Goal: Information Seeking & Learning: Learn about a topic

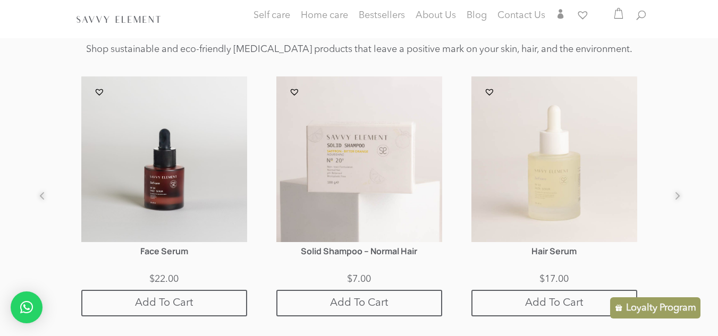
scroll to position [684, 0]
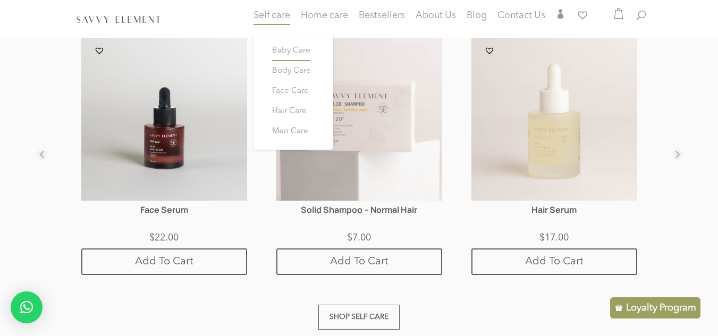
click at [287, 56] on link "Baby Care" at bounding box center [294, 51] width 64 height 20
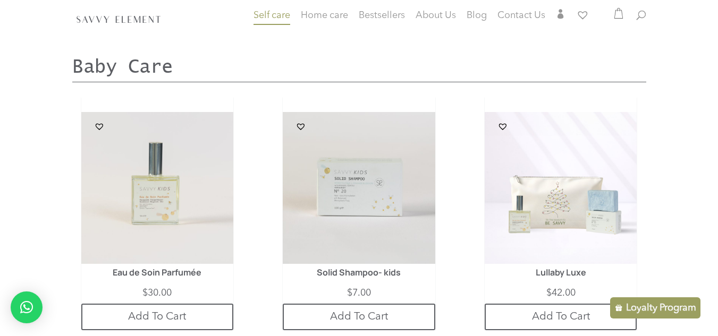
scroll to position [283, 0]
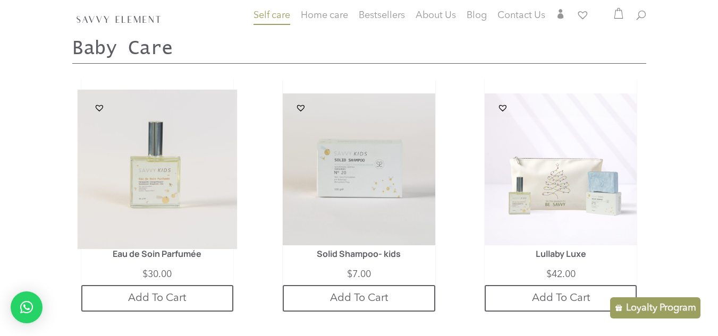
click at [186, 206] on img at bounding box center [157, 170] width 160 height 160
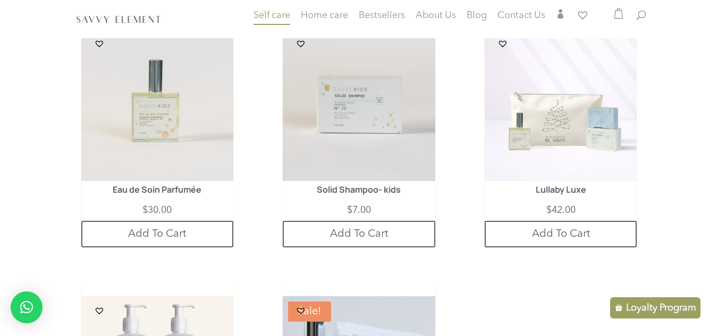
scroll to position [369, 0]
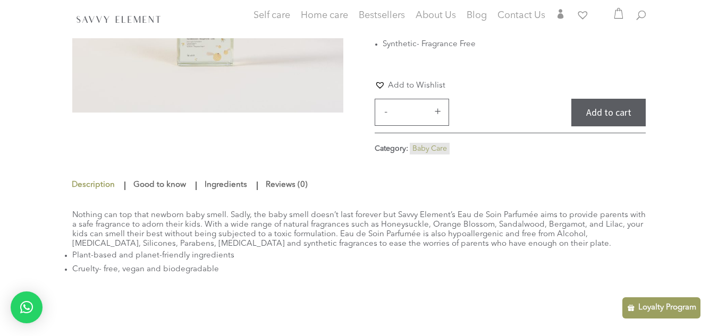
scroll to position [184, 0]
click at [172, 188] on link "Good to know" at bounding box center [160, 183] width 58 height 19
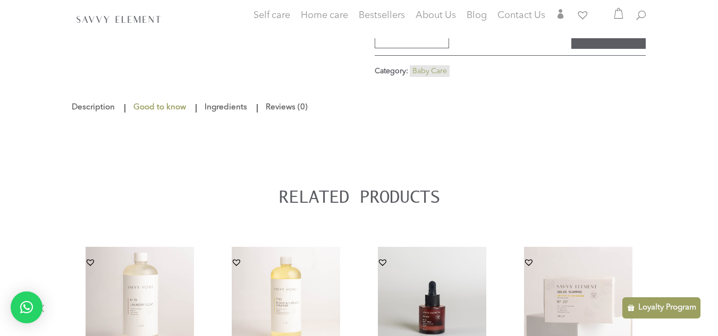
scroll to position [256, 0]
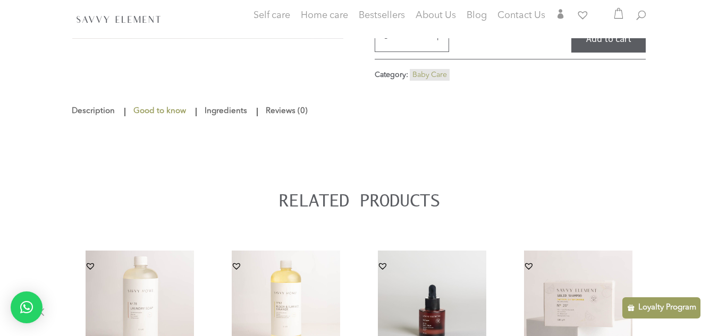
click at [224, 113] on link "Ingredients" at bounding box center [226, 111] width 48 height 19
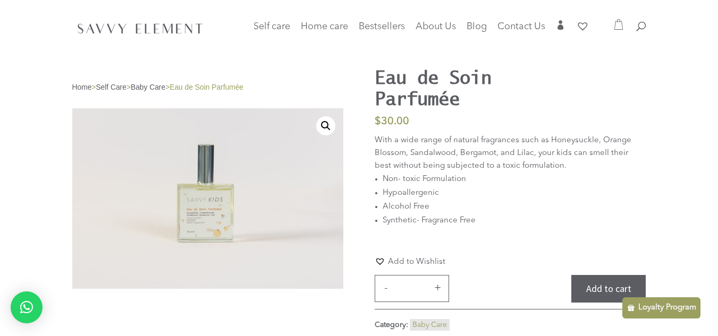
scroll to position [0, 0]
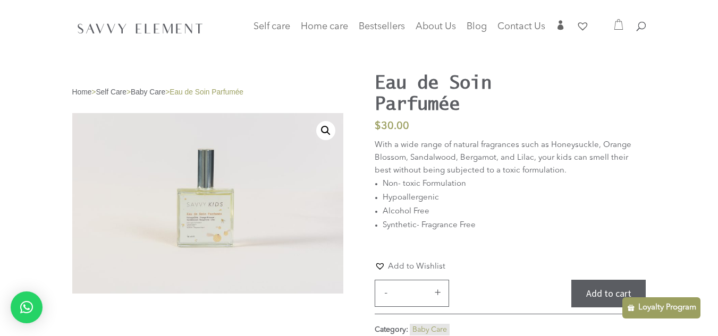
click at [158, 89] on link "Baby Care" at bounding box center [148, 92] width 35 height 8
click at [340, 101] on span "Home Fragrances" at bounding box center [339, 104] width 40 height 23
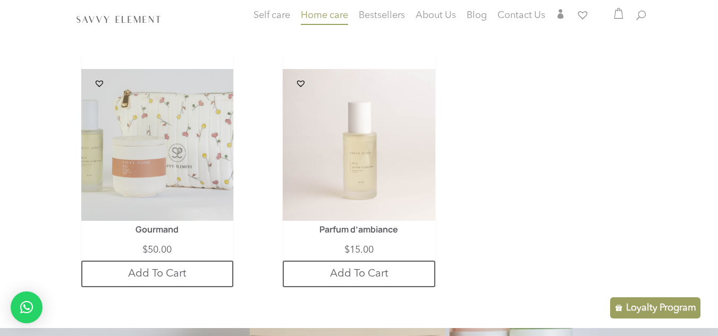
scroll to position [1340, 0]
click at [375, 170] on img at bounding box center [359, 145] width 160 height 160
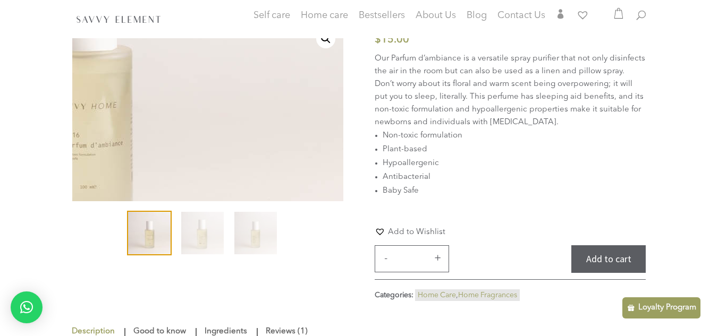
scroll to position [195, 0]
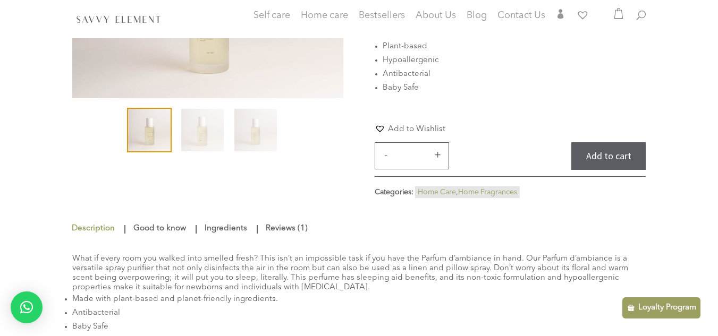
click at [203, 229] on link "Ingredients" at bounding box center [226, 229] width 48 height 19
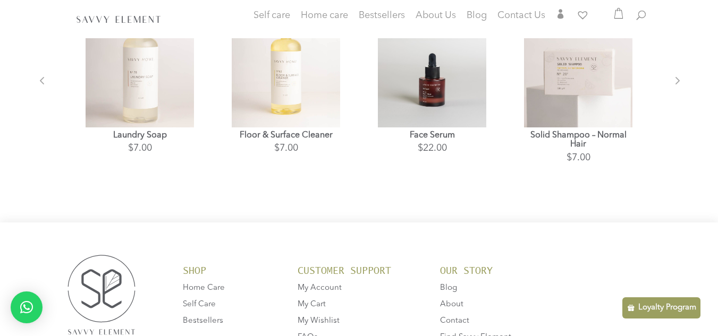
scroll to position [656, 0]
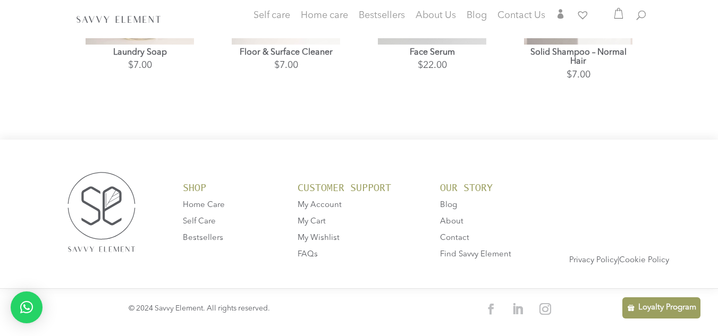
click at [314, 257] on span "FAQs" at bounding box center [308, 255] width 20 height 8
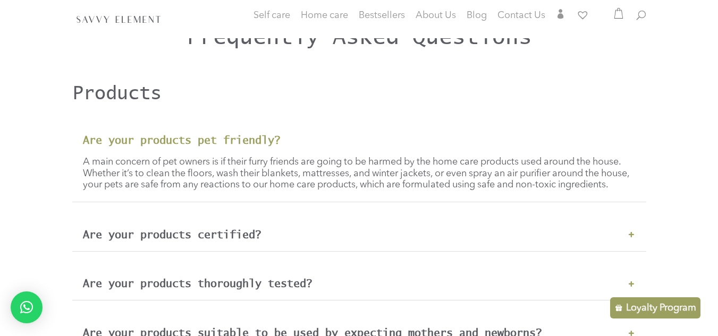
scroll to position [283, 0]
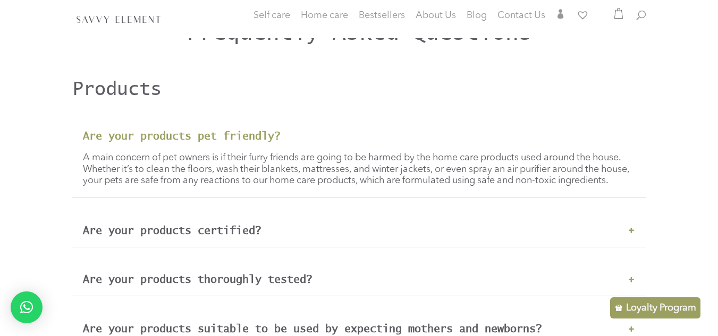
click at [367, 227] on div "Are your products certified? Aside from getting tested on volunteers, each batc…" at bounding box center [359, 230] width 574 height 33
click at [360, 237] on h3 "Are your products certified?" at bounding box center [359, 231] width 553 height 12
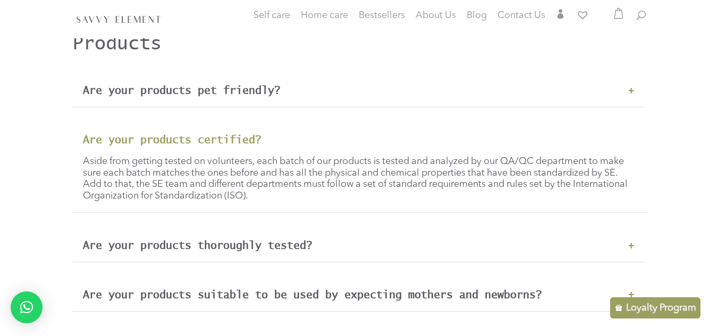
scroll to position [330, 0]
click at [358, 252] on div "Are your products thoroughly tested? Our products undergo months of testing, in…" at bounding box center [359, 245] width 574 height 33
click at [362, 253] on div "Are your products thoroughly tested? Our products undergo months of testing, in…" at bounding box center [359, 245] width 574 height 33
click at [300, 248] on h3 "Are your products thoroughly tested?" at bounding box center [359, 245] width 553 height 12
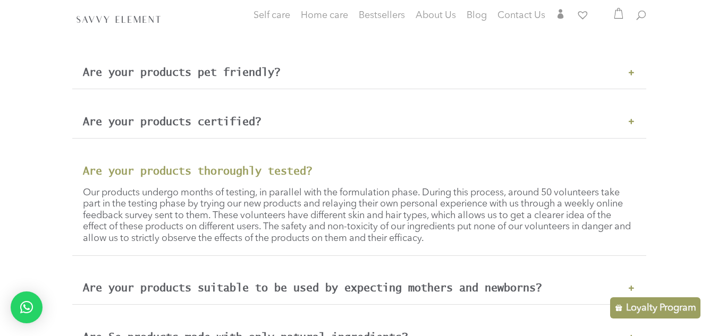
scroll to position [412, 0]
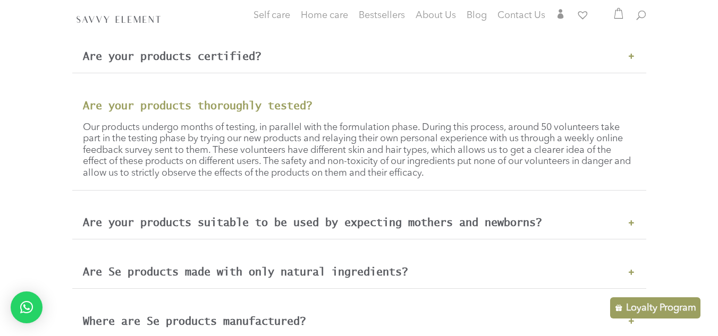
click at [301, 227] on h3 "Are your products suitable to be used by expecting mothers and newborns?" at bounding box center [359, 223] width 553 height 12
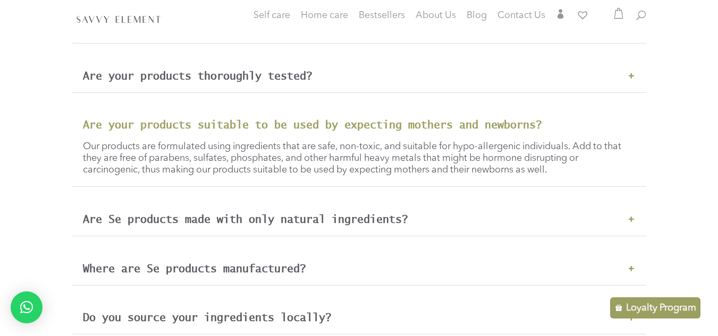
scroll to position [448, 0]
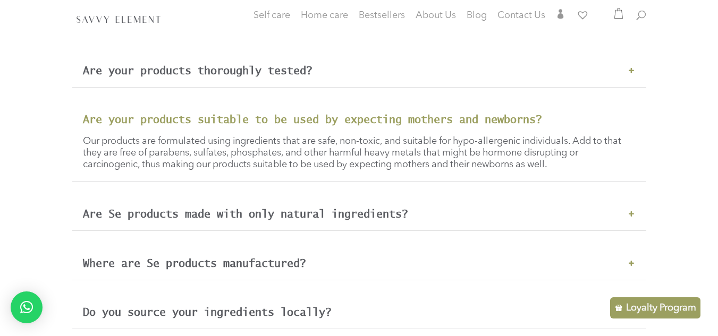
click at [343, 217] on h3 "Are Se products made with only natural ingredients?" at bounding box center [359, 214] width 553 height 12
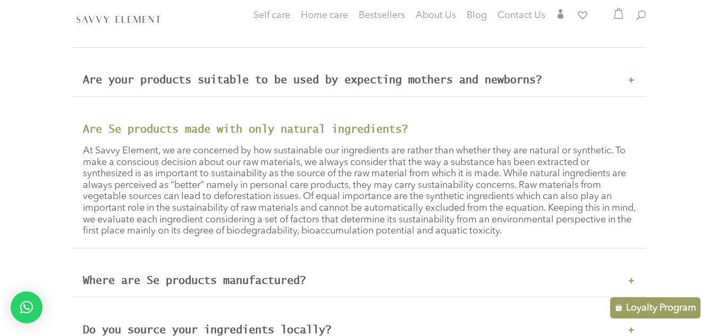
scroll to position [490, 0]
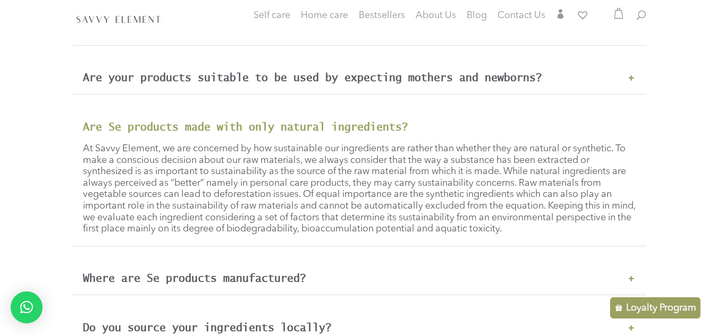
click at [343, 217] on span "At Savvy Element, we are concerned by how sustainable our ingredients are rathe…" at bounding box center [359, 189] width 553 height 90
click at [626, 222] on p "At Savvy Element, we are concerned by how sustainable our ingredients are rathe…" at bounding box center [359, 190] width 553 height 92
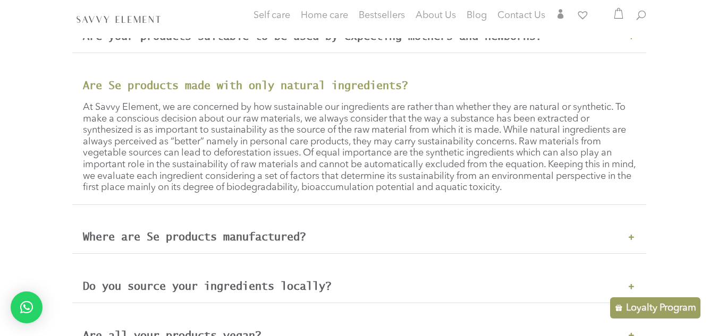
scroll to position [554, 0]
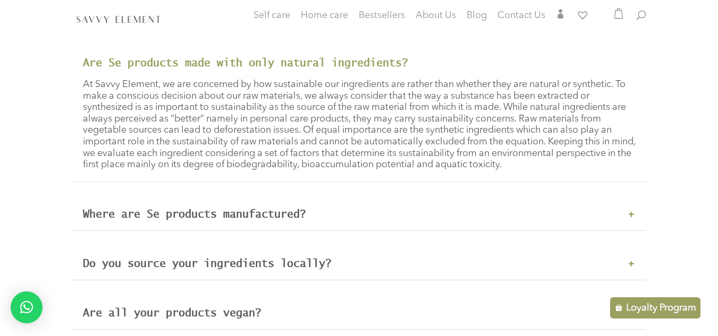
click at [616, 226] on div "Where are Se products manufactured? All our products are designed, manufactured…" at bounding box center [359, 214] width 574 height 33
click at [571, 215] on h3 "Where are Se products manufactured?" at bounding box center [359, 214] width 553 height 12
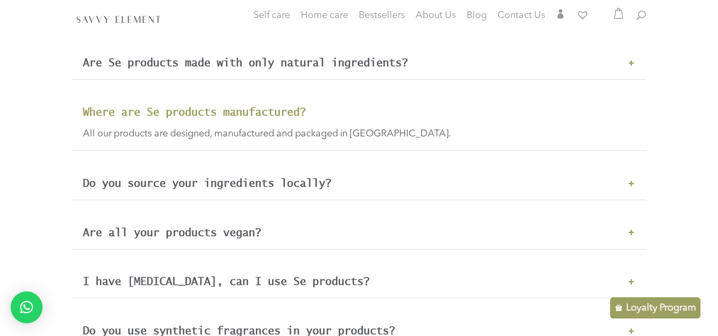
click at [514, 177] on div "Do you source your ingredients locally? To date, we are only able to source 40%…" at bounding box center [359, 183] width 574 height 33
click at [461, 186] on h3 "Do you source your ingredients locally?" at bounding box center [359, 184] width 553 height 12
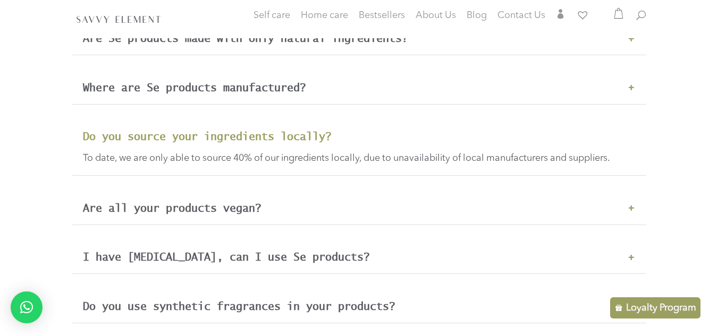
scroll to position [579, 0]
click at [394, 206] on h3 "Are all your products vegan?" at bounding box center [359, 208] width 553 height 12
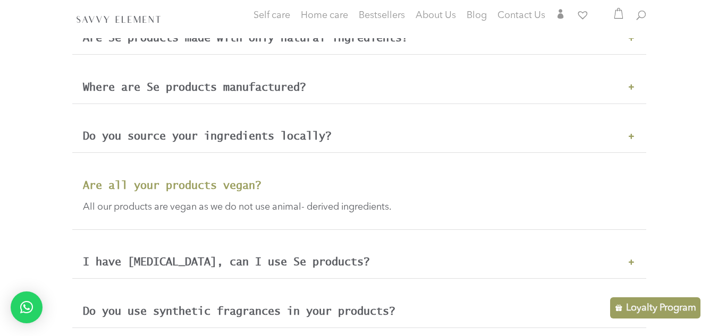
click at [330, 270] on div "I have [MEDICAL_DATA], can I use Se products? While Se products are hypoallerge…" at bounding box center [359, 262] width 574 height 33
click at [344, 261] on h3 "I have [MEDICAL_DATA], can I use Se products?" at bounding box center [359, 262] width 553 height 12
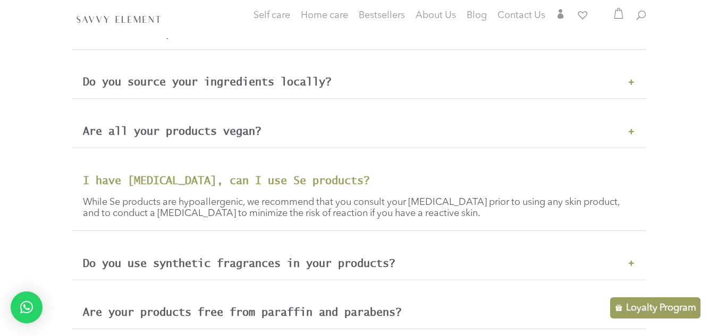
scroll to position [653, 0]
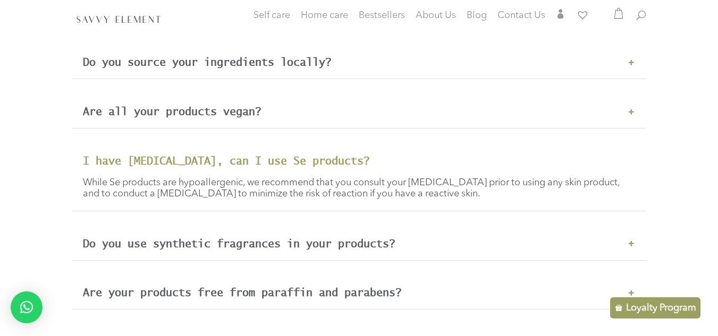
click at [398, 243] on h3 "Do you use synthetic fragrances in your products?" at bounding box center [359, 244] width 553 height 12
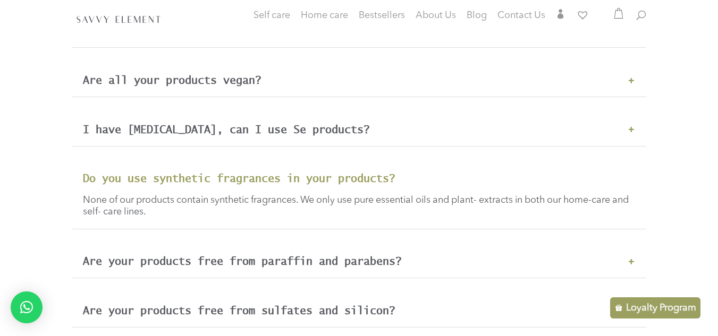
scroll to position [712, 0]
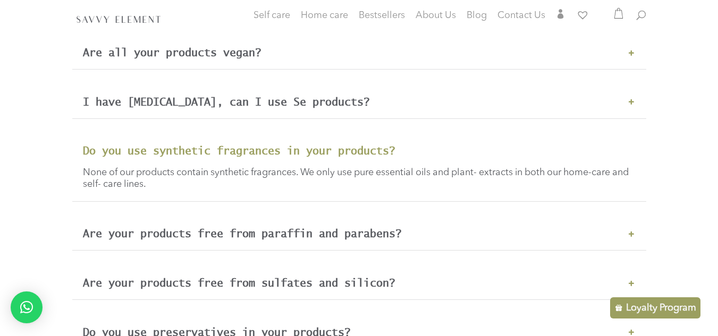
click at [372, 197] on div "Do you use synthetic fragrances in your products? None of our products contain …" at bounding box center [359, 167] width 574 height 67
click at [373, 192] on div "Do you use synthetic fragrances in your products? None of our products contain …" at bounding box center [359, 167] width 574 height 67
click at [352, 233] on h3 "Are your products free from paraffin and parabens?" at bounding box center [359, 234] width 553 height 12
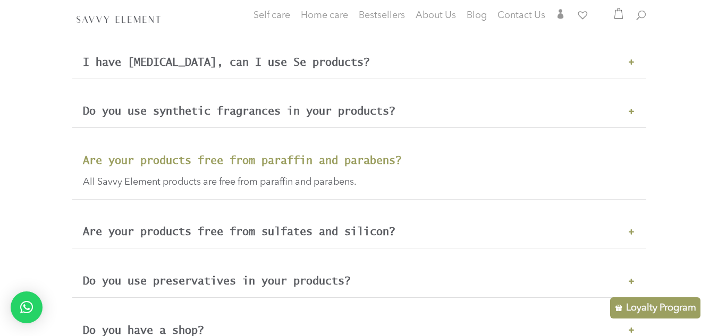
scroll to position [753, 0]
click at [378, 232] on h3 "Are your products free from sulfates and silicon?" at bounding box center [359, 231] width 553 height 12
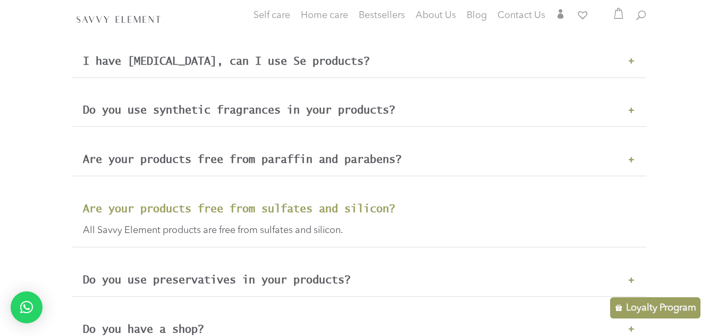
click at [340, 278] on h3 "Do you use preservatives in your products?" at bounding box center [359, 280] width 553 height 12
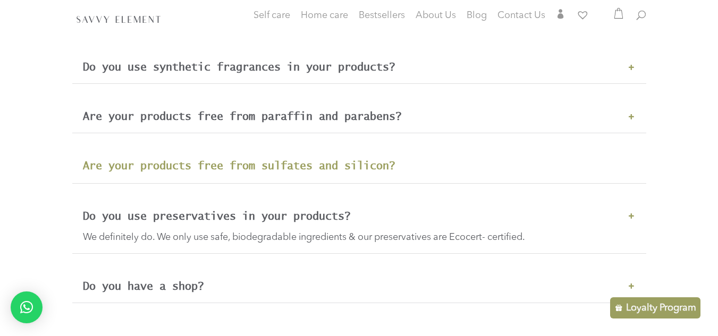
scroll to position [822, 0]
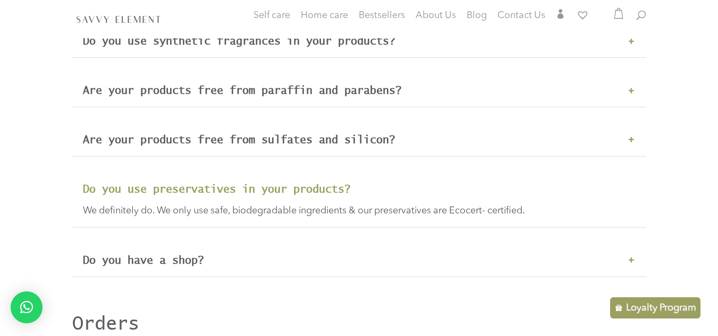
click at [331, 275] on div "Do you have a shop? We do not have a physical store. You can however find our p…" at bounding box center [359, 260] width 574 height 33
click at [325, 265] on h3 "Do you have a shop?" at bounding box center [359, 261] width 553 height 12
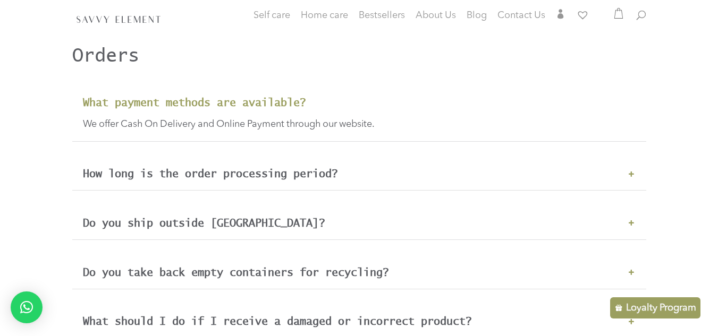
scroll to position [1425, 0]
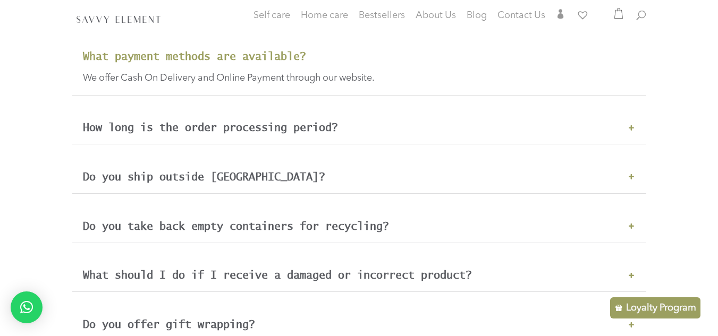
click at [263, 137] on div "How long is the order processing period? Packages are dispatched within the 48 …" at bounding box center [359, 127] width 574 height 33
click at [282, 125] on h3 "How long is the order processing period?" at bounding box center [359, 128] width 553 height 12
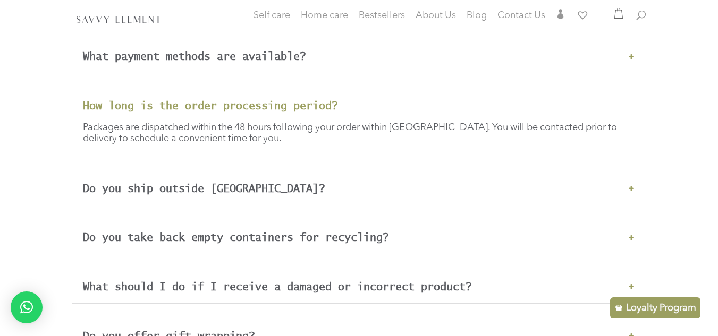
click at [250, 186] on h3 "Do you ship outside [GEOGRAPHIC_DATA]?" at bounding box center [359, 189] width 553 height 12
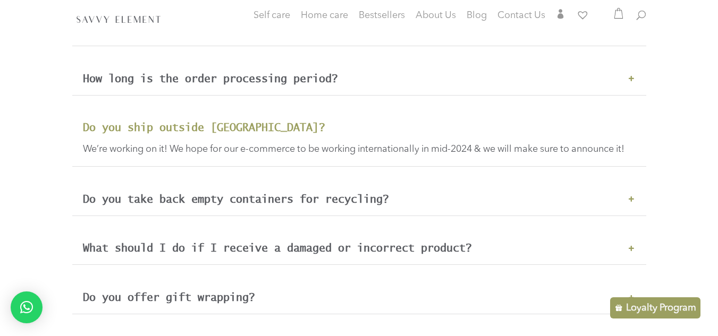
scroll to position [1468, 0]
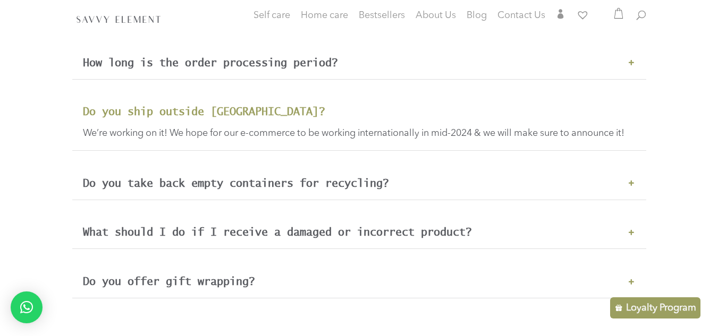
click at [241, 183] on div "Do you take back empty containers for recycling? Yes! We re-use and recycle our…" at bounding box center [359, 183] width 574 height 33
click at [239, 188] on h3 "Do you take back empty containers for recycling?" at bounding box center [359, 184] width 553 height 12
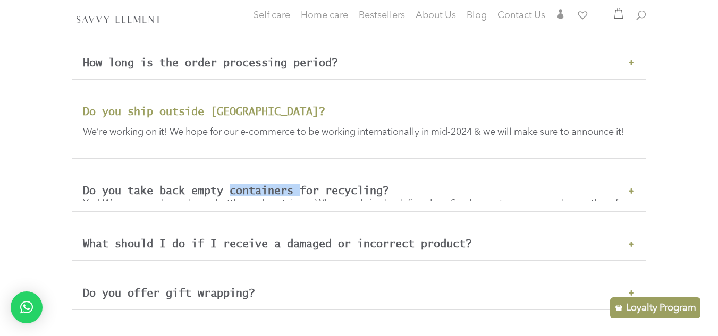
click at [239, 188] on div "Do you take back empty containers for recycling? Yes! We re-use and recycle our…" at bounding box center [359, 192] width 574 height 37
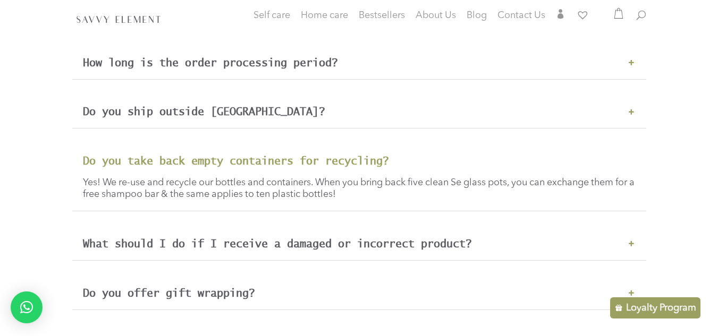
click at [428, 174] on div "Yes! We re-use and recycle our bottles and containers. When you bring back five…" at bounding box center [359, 183] width 553 height 33
click at [395, 233] on div "What should I do if I receive a damaged or incorrect product? Please contact us." at bounding box center [359, 243] width 574 height 33
click at [468, 246] on h3 "What should I do if I receive a damaged or incorrect product?" at bounding box center [359, 244] width 553 height 12
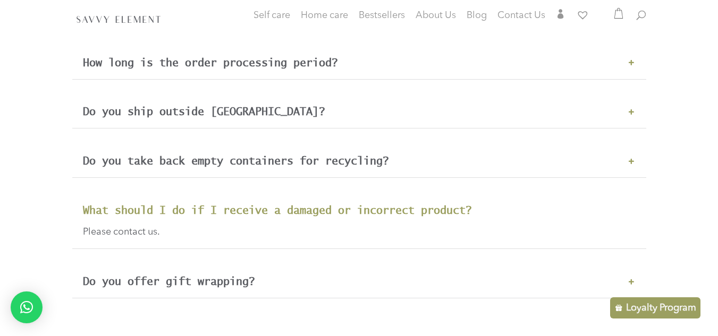
click at [403, 279] on h3 "Do you offer gift wrapping?" at bounding box center [359, 282] width 553 height 12
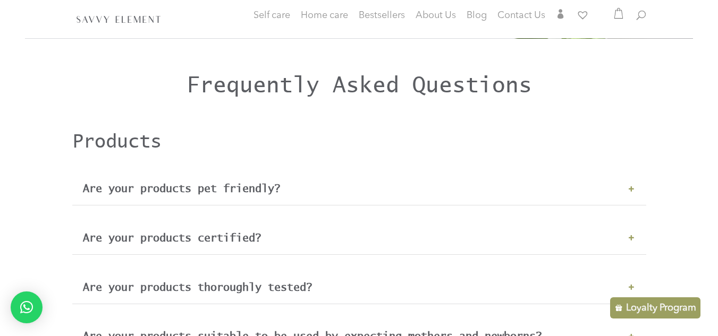
scroll to position [0, 0]
